Goal: Task Accomplishment & Management: Use online tool/utility

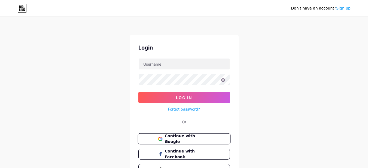
click at [180, 140] on span "Continue with Google" at bounding box center [186, 139] width 45 height 12
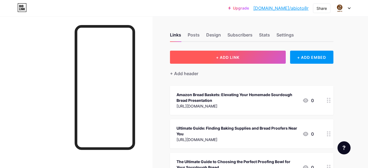
click at [222, 57] on span "+ ADD LINK" at bounding box center [227, 57] width 23 height 5
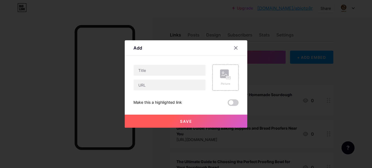
click at [167, 76] on div at bounding box center [169, 78] width 72 height 26
click at [161, 73] on input "text" at bounding box center [170, 70] width 72 height 11
paste input "What Kind of Bowl Is Best for Sourdough Bread?"
type input "What Kind of Bowl Is Best for Sourdough Bread?"
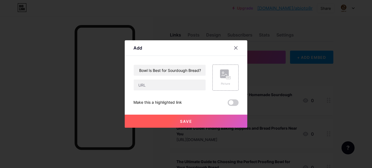
scroll to position [0, 0]
click at [174, 87] on input "text" at bounding box center [170, 84] width 72 height 11
paste input "[URL][DOMAIN_NAME]"
type input "[URL][DOMAIN_NAME]"
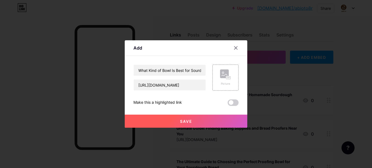
click at [155, 123] on button "Save" at bounding box center [186, 121] width 122 height 13
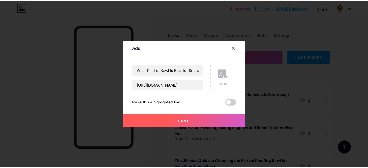
scroll to position [0, 0]
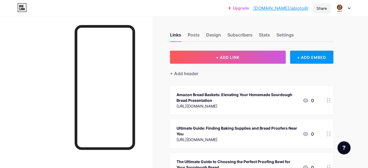
click at [320, 8] on div "Share" at bounding box center [321, 8] width 10 height 6
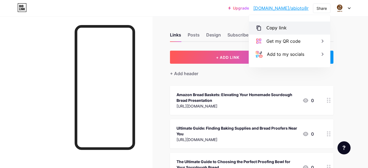
click at [305, 24] on div "Copy link" at bounding box center [289, 28] width 81 height 13
